Goal: Task Accomplishment & Management: Manage account settings

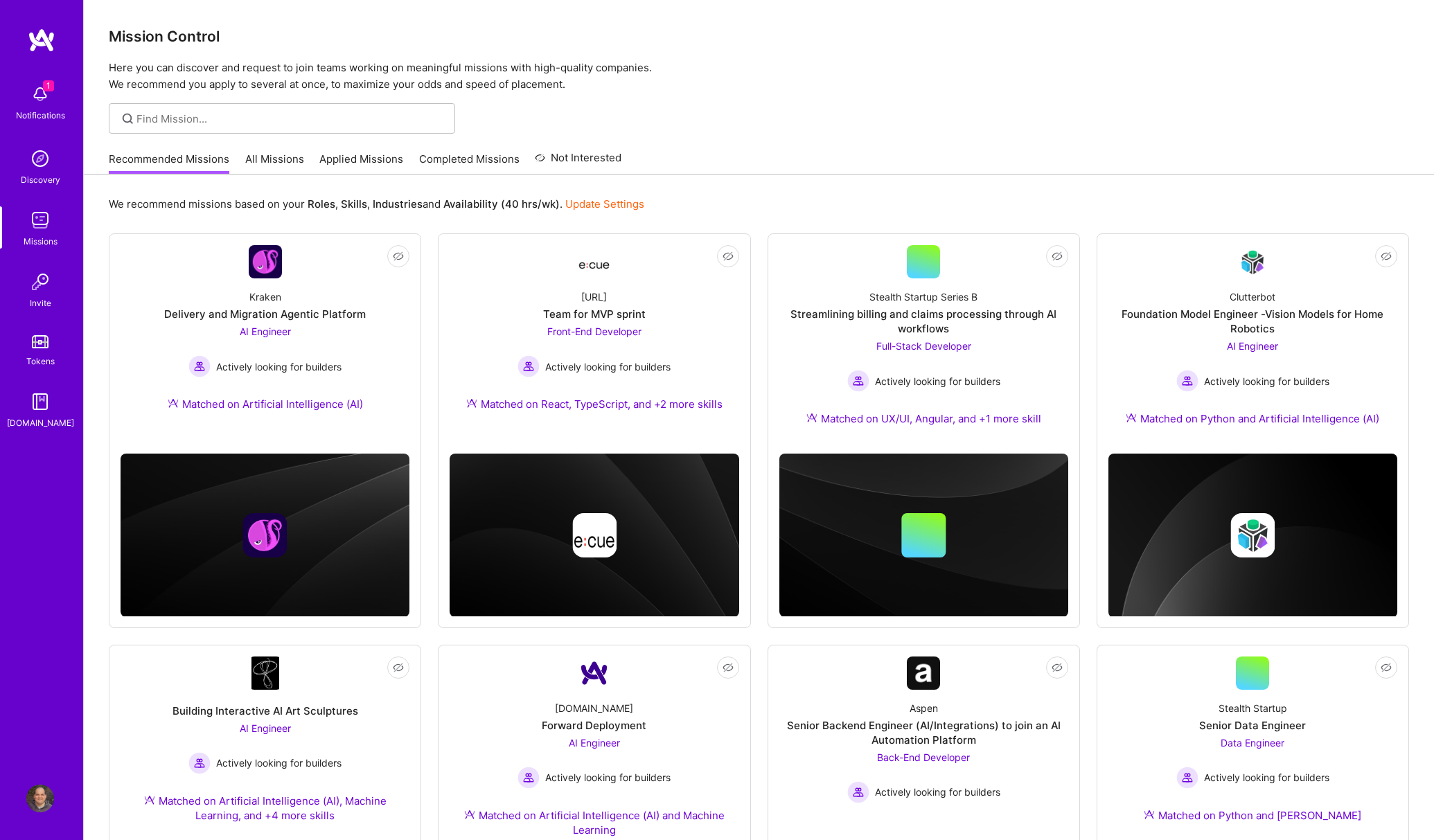
click at [34, 87] on img at bounding box center [40, 94] width 28 height 28
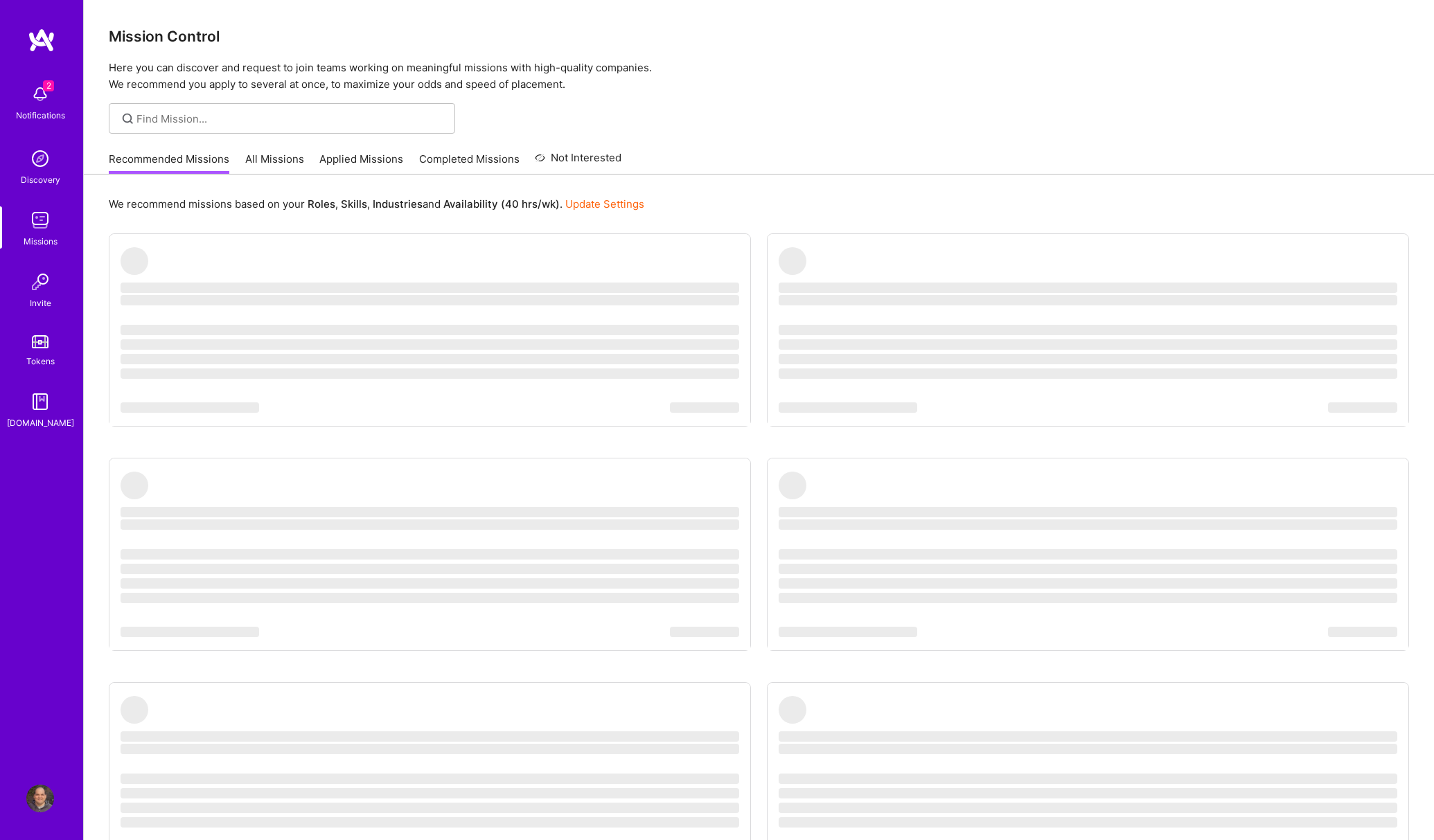
click at [31, 92] on img at bounding box center [40, 94] width 28 height 28
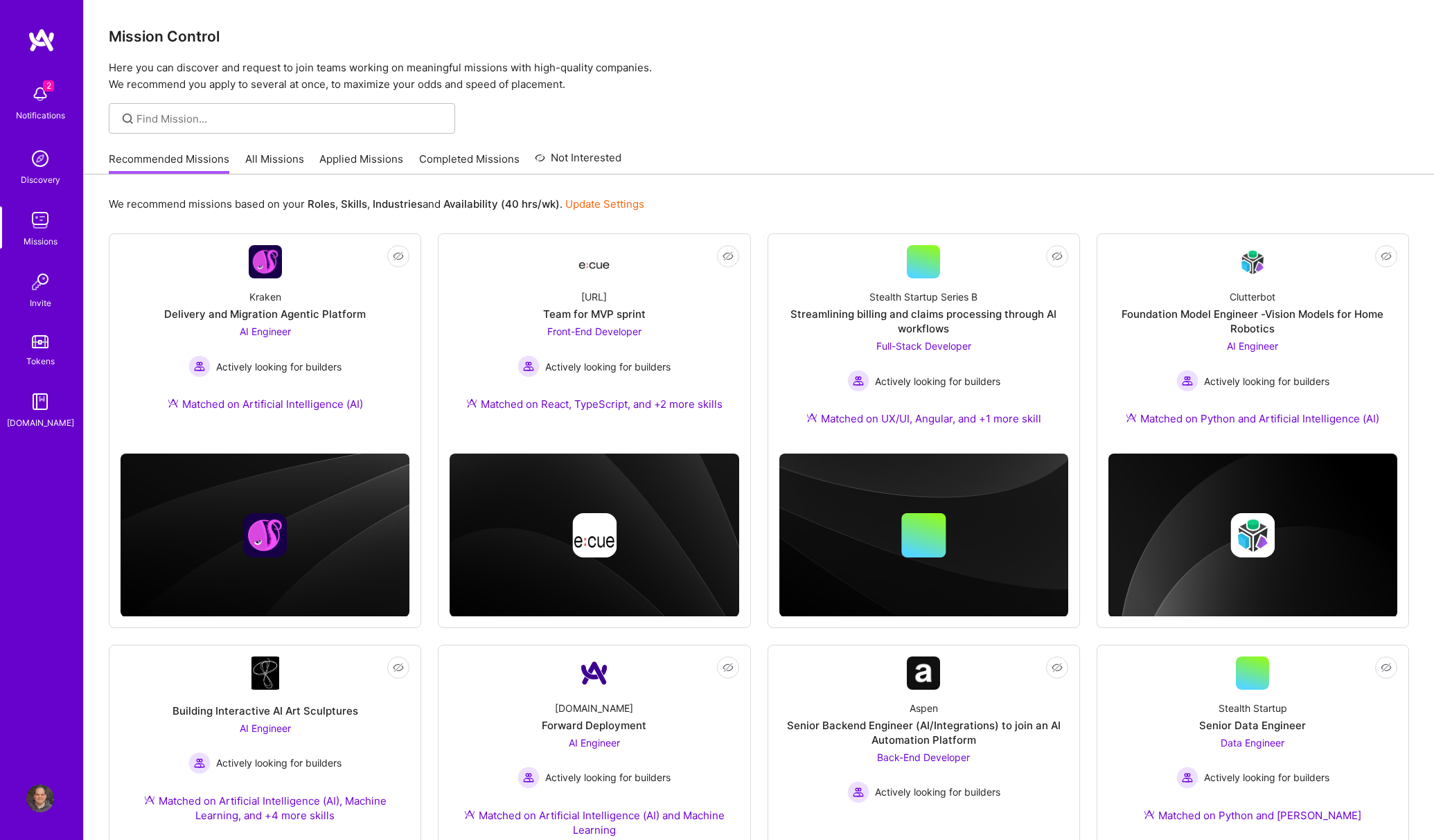
click at [768, 114] on div "2 2 Notifications Discovery Missions Invite Tokens A.Guide Profile Close Mark a…" at bounding box center [717, 738] width 1434 height 1476
click at [383, 161] on link "Applied Missions" at bounding box center [361, 163] width 84 height 23
